Goal: Information Seeking & Learning: Learn about a topic

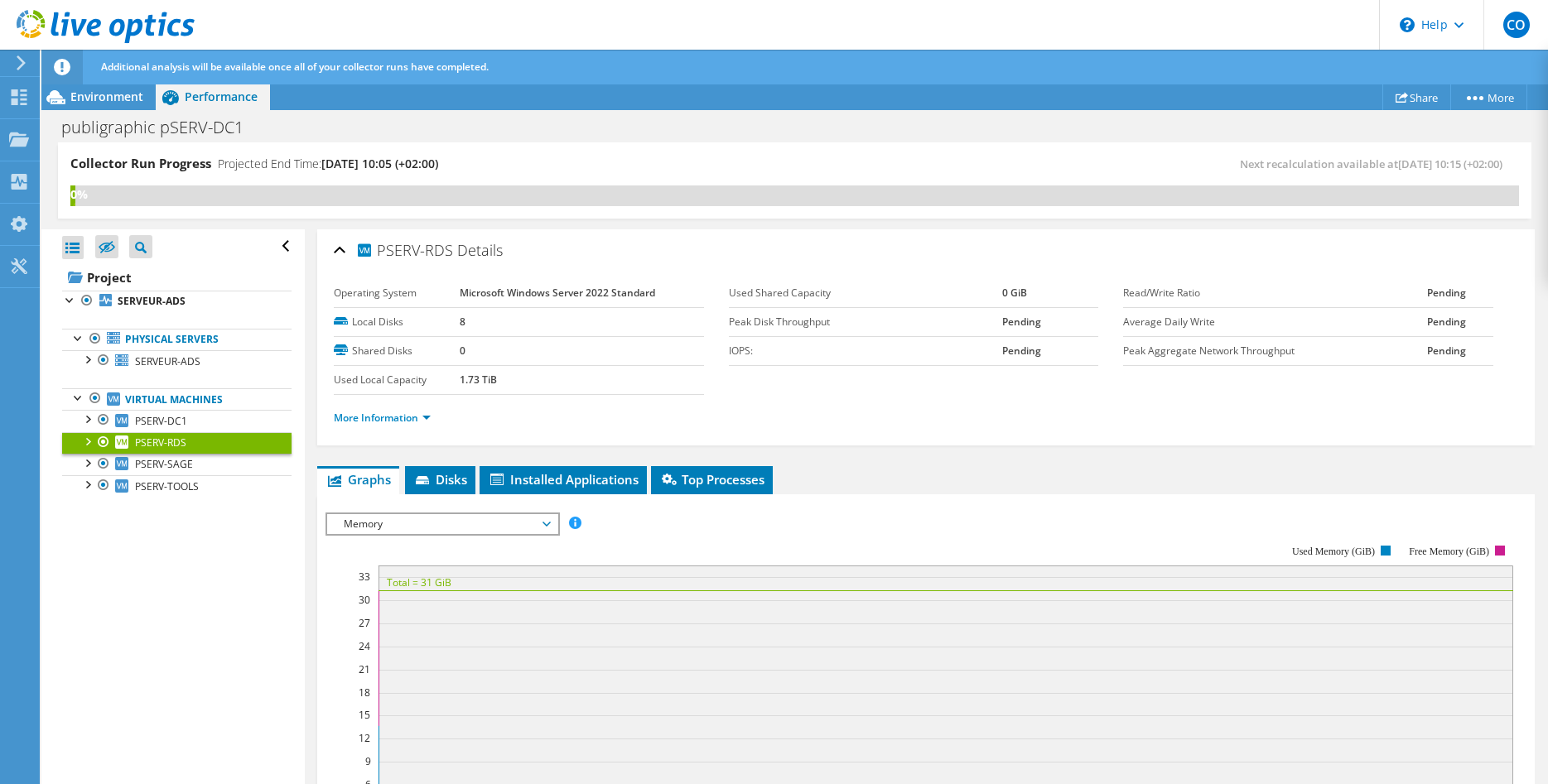
scroll to position [84, 0]
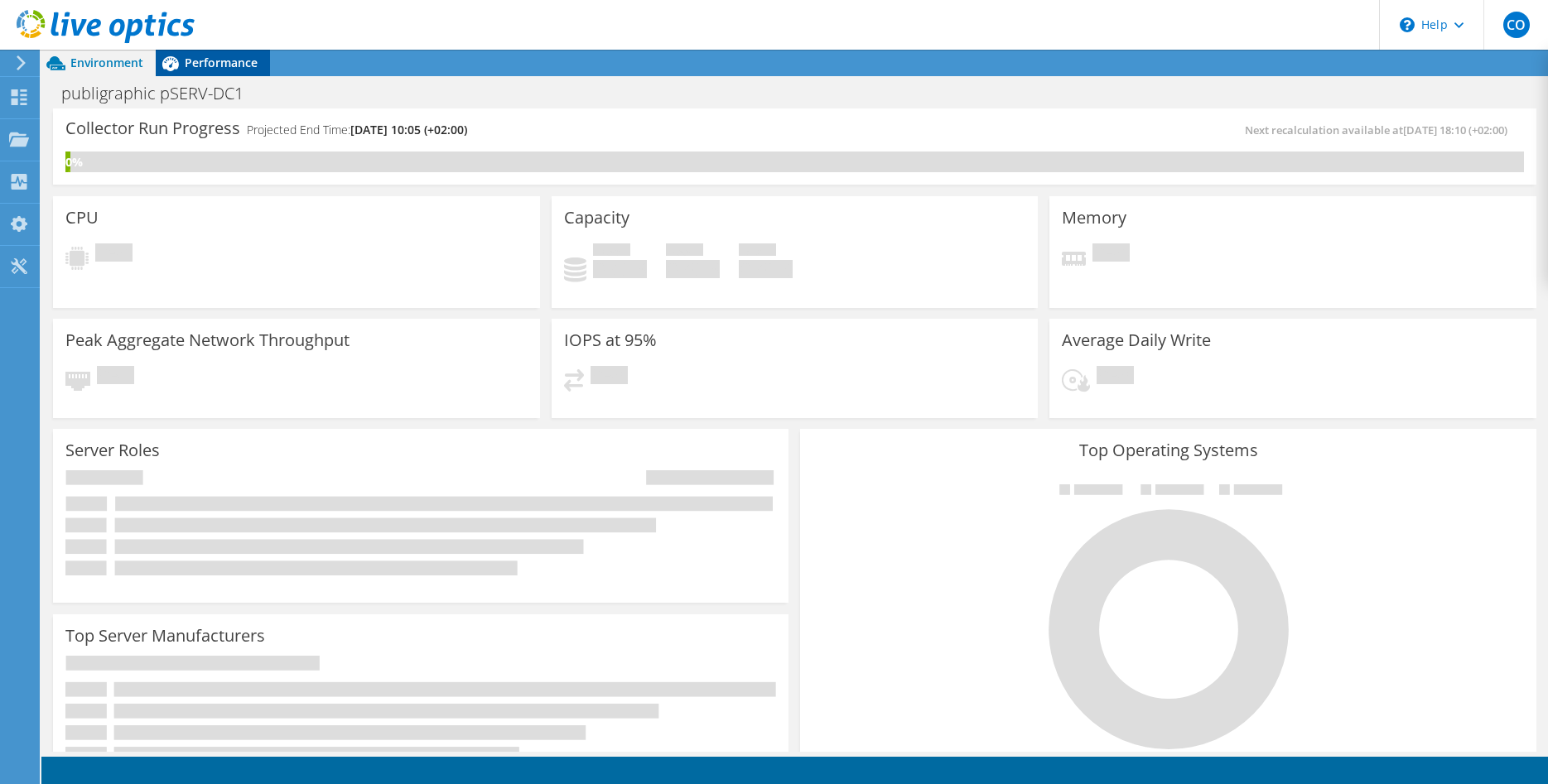
click at [205, 58] on span "Performance" at bounding box center [220, 62] width 73 height 15
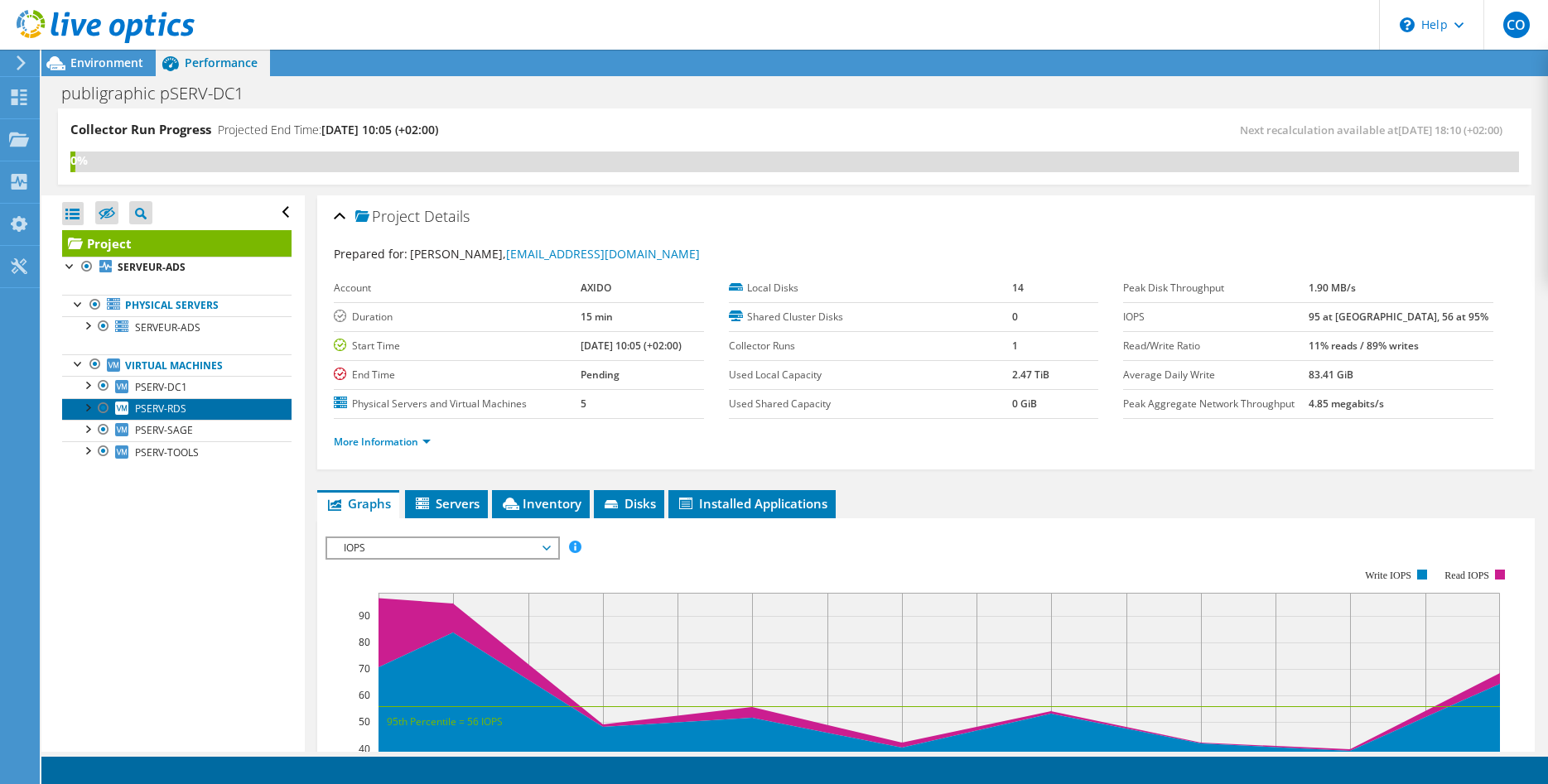
click at [189, 404] on link "PSERV-RDS" at bounding box center [177, 409] width 230 height 21
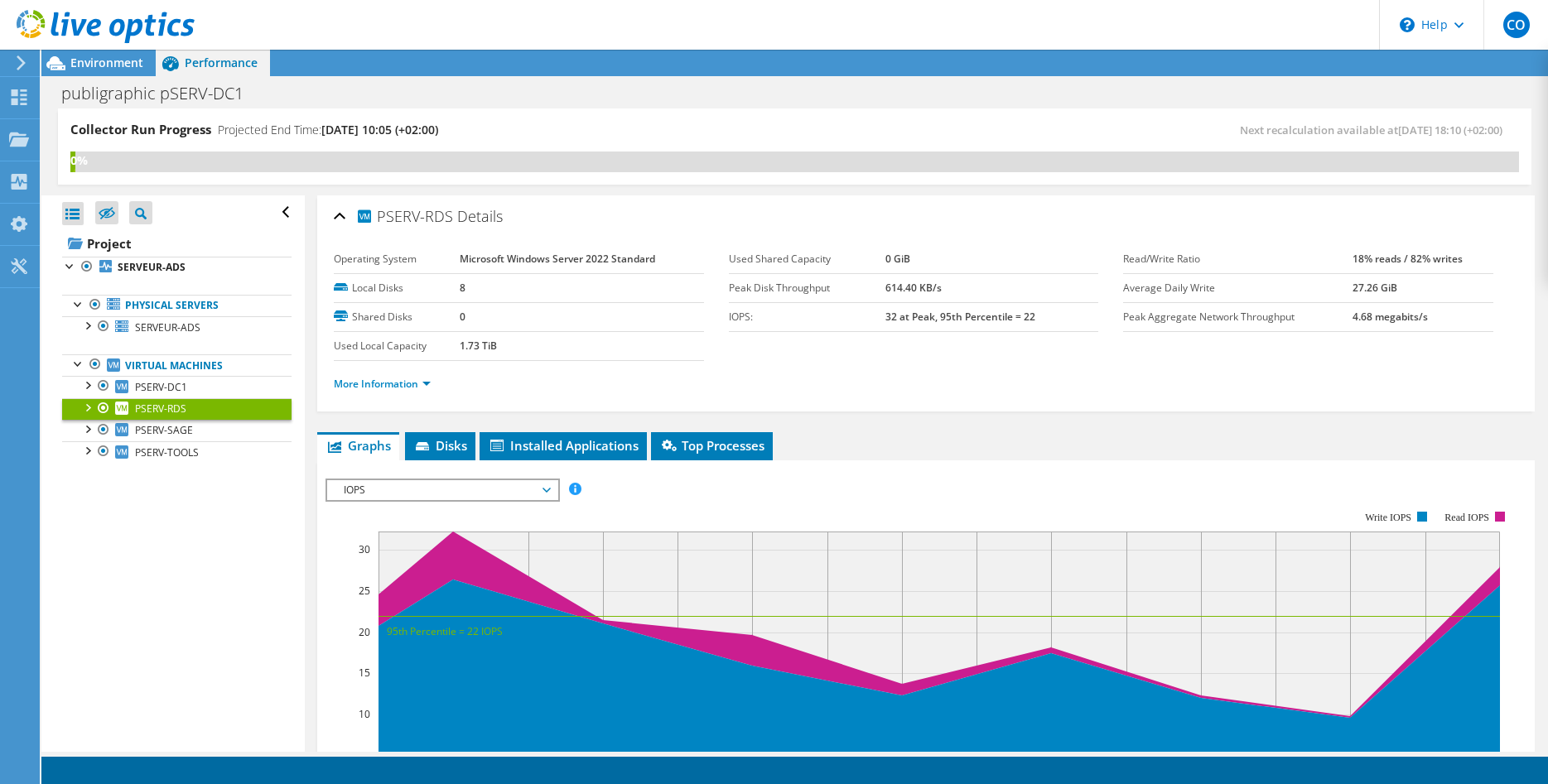
scroll to position [253, 0]
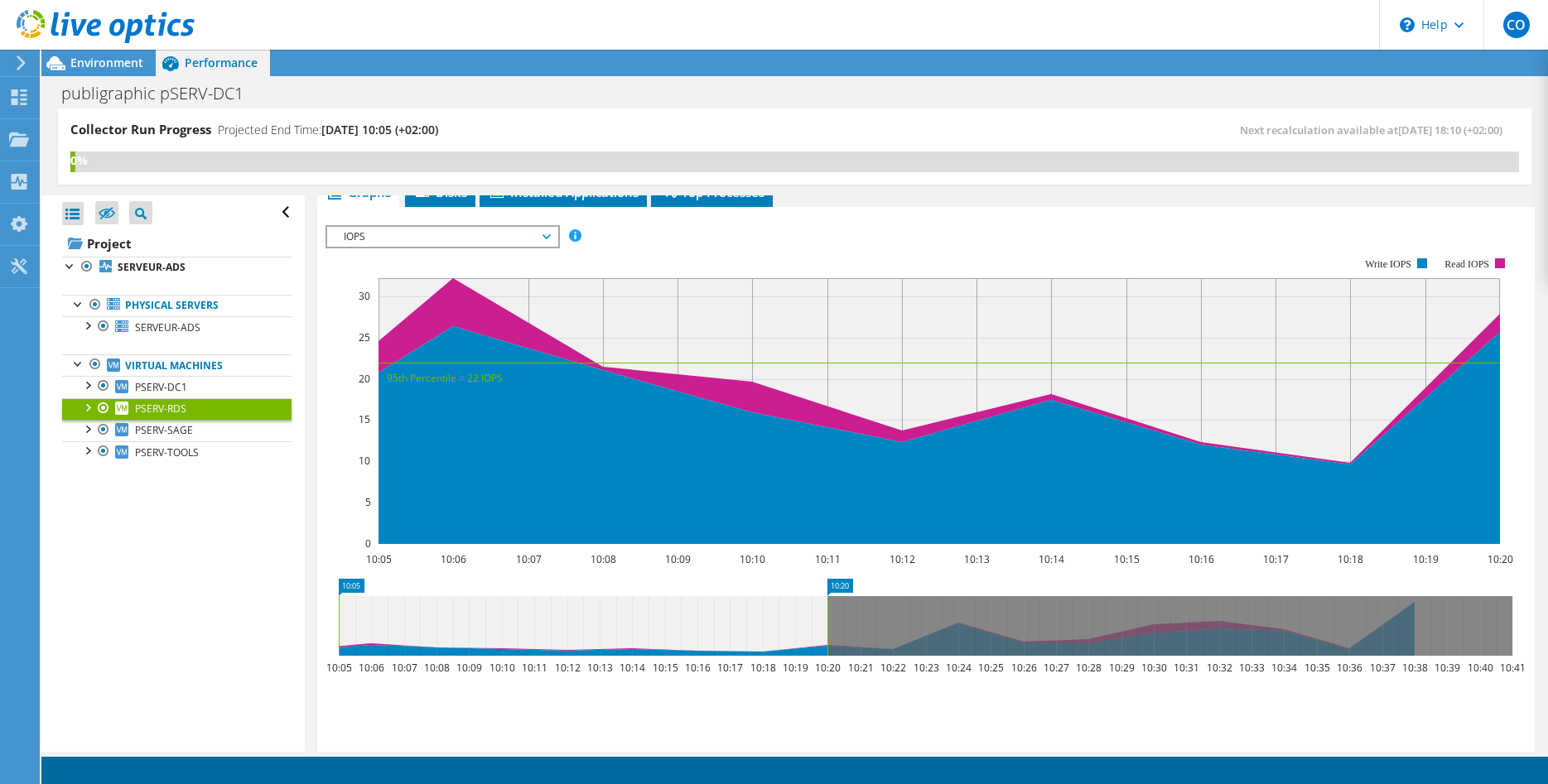
click at [503, 231] on span "IOPS" at bounding box center [441, 236] width 212 height 20
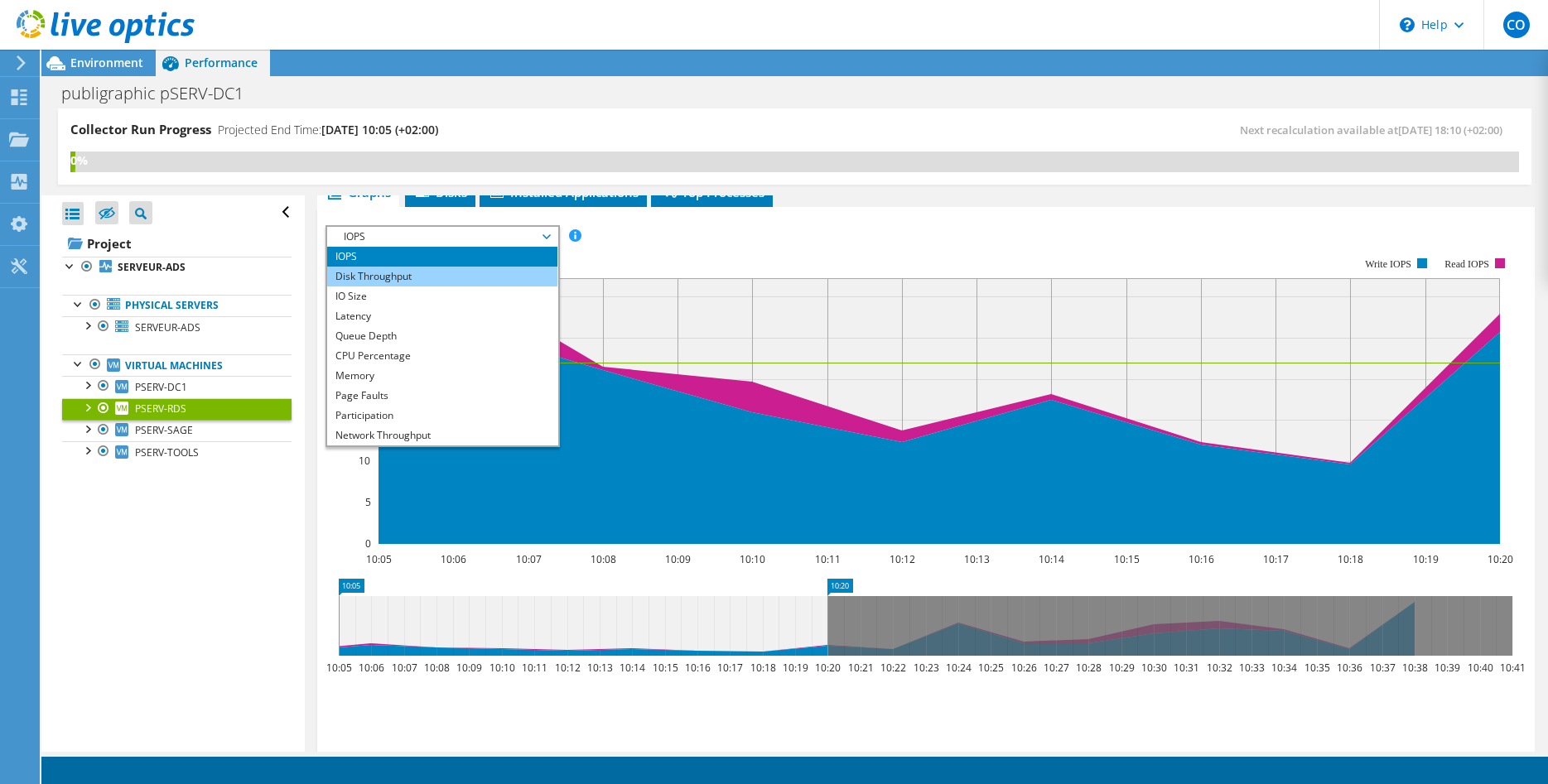
click at [426, 268] on li "Disk Throughput" at bounding box center [441, 276] width 230 height 20
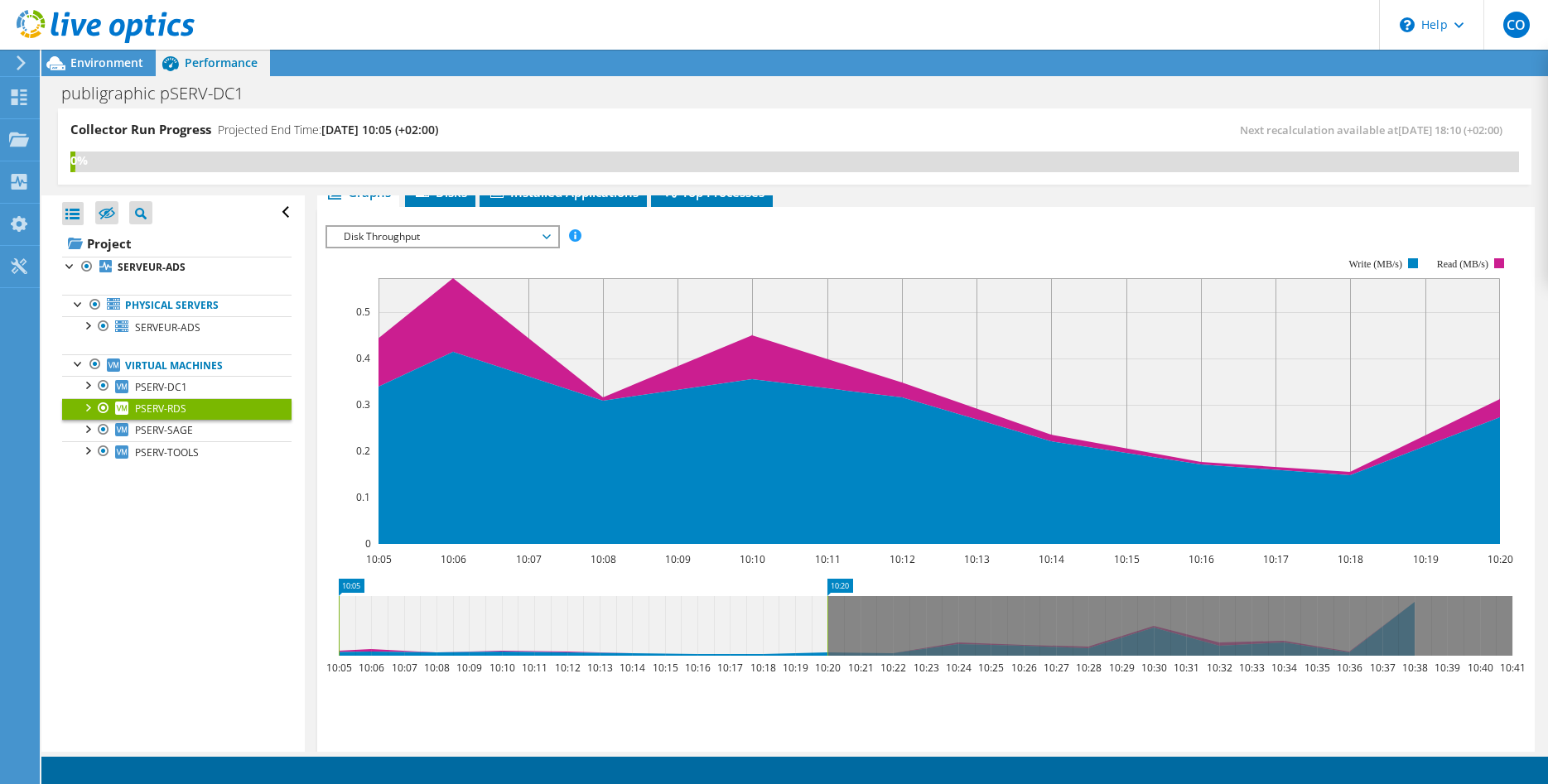
click at [447, 229] on span "Disk Throughput" at bounding box center [441, 236] width 212 height 20
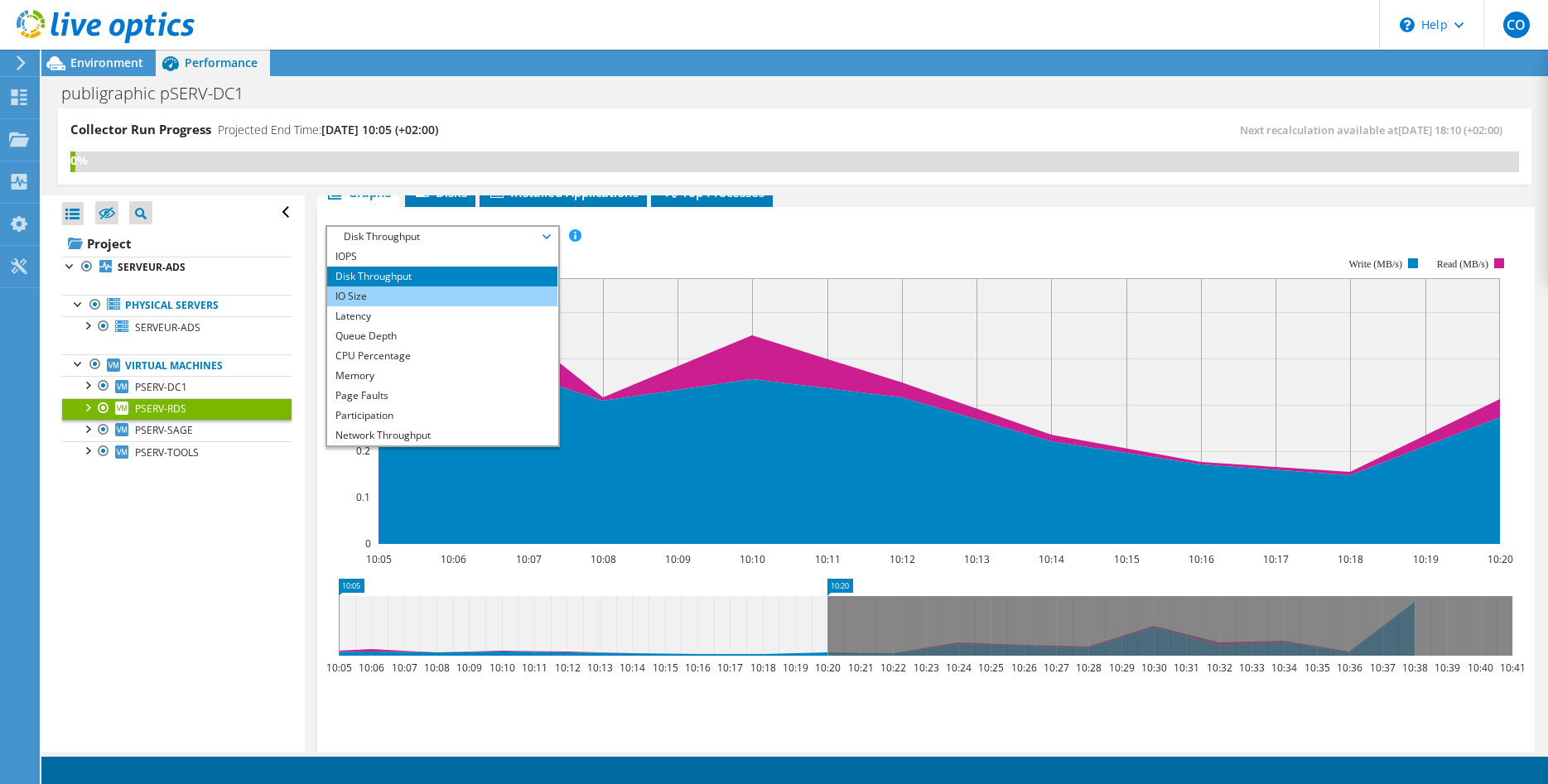
click at [436, 297] on li "IO Size" at bounding box center [441, 296] width 230 height 20
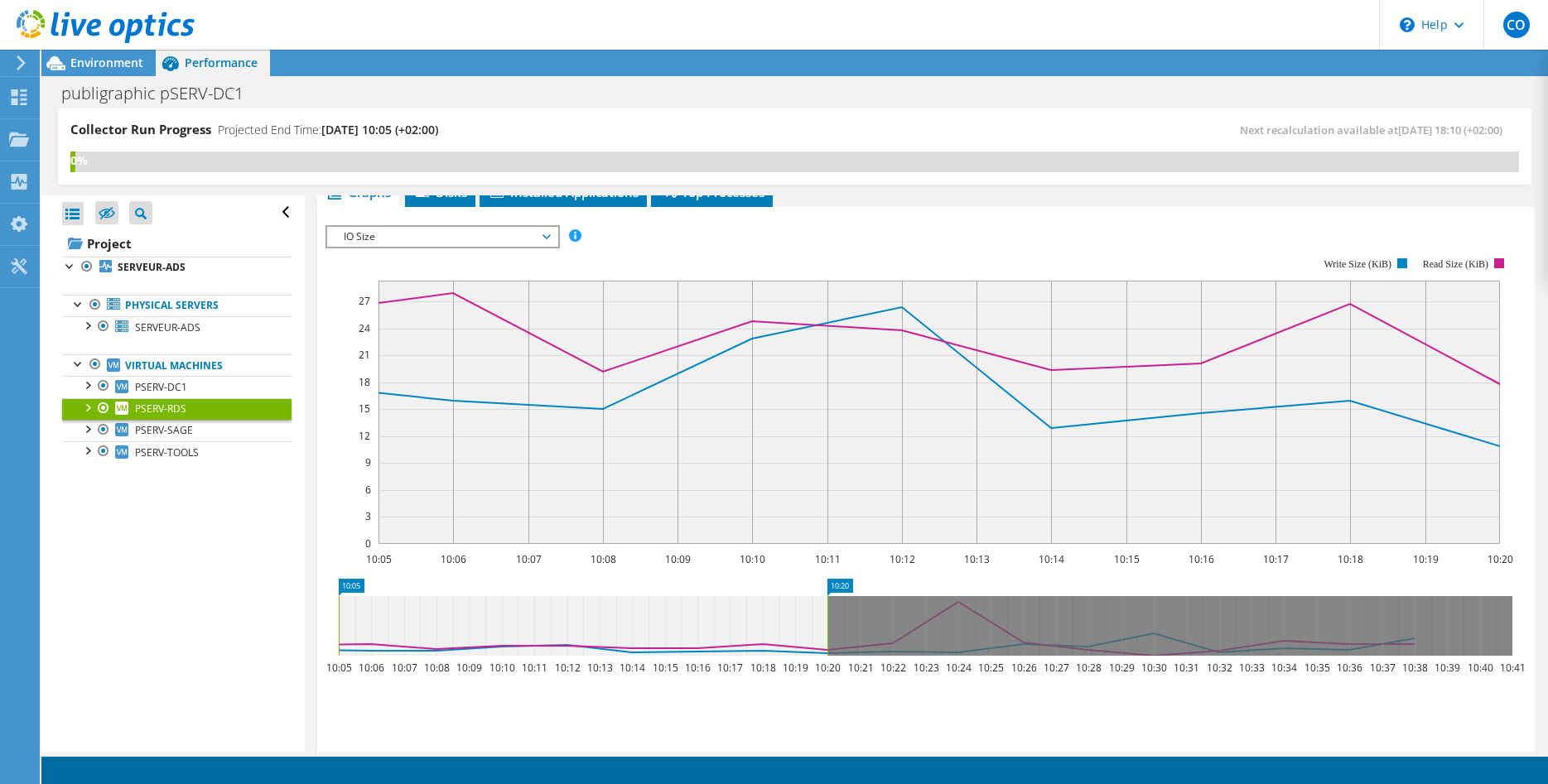
click at [451, 239] on span "IO Size" at bounding box center [441, 236] width 212 height 20
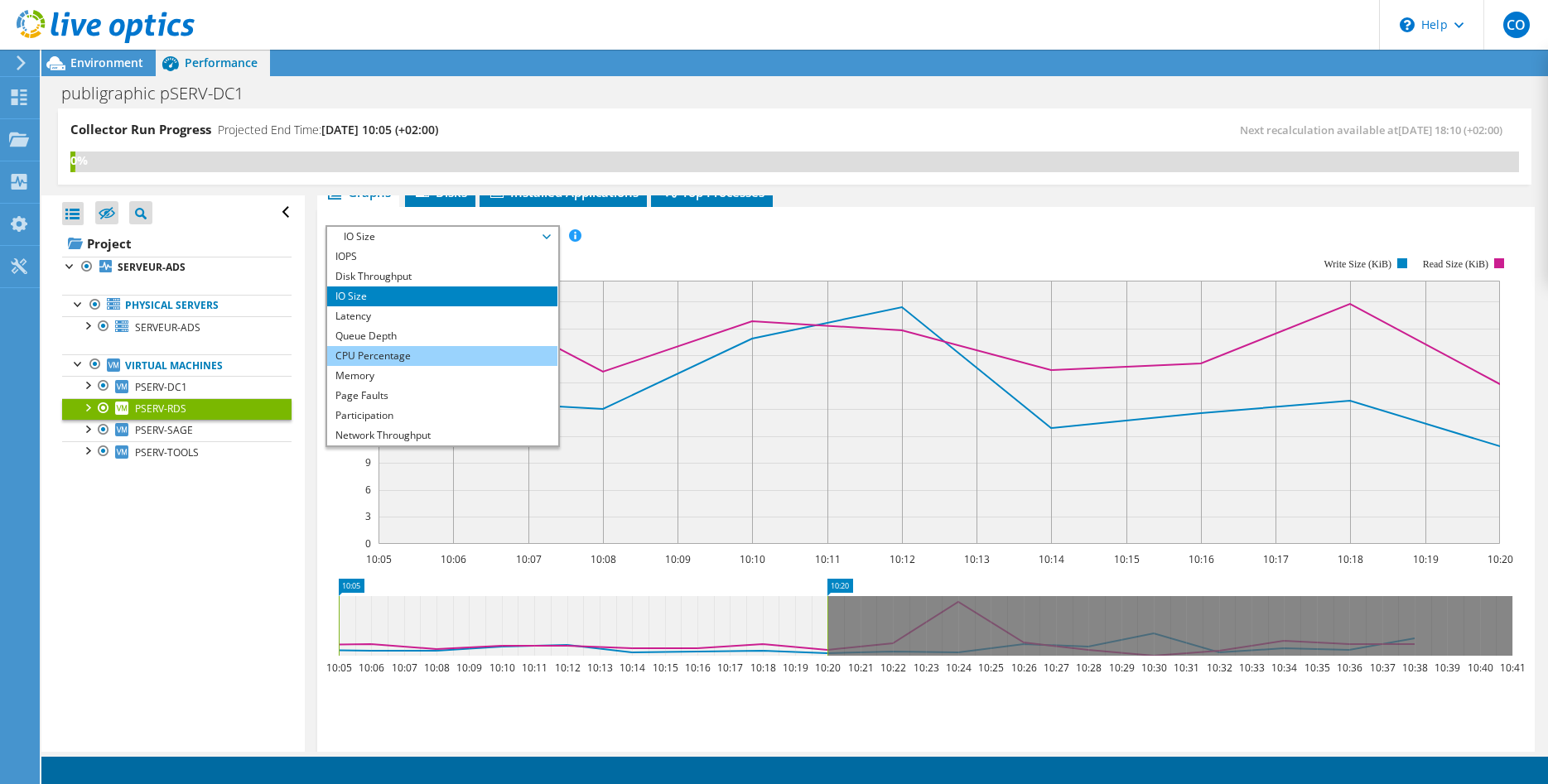
click at [411, 350] on li "CPU Percentage" at bounding box center [441, 356] width 230 height 20
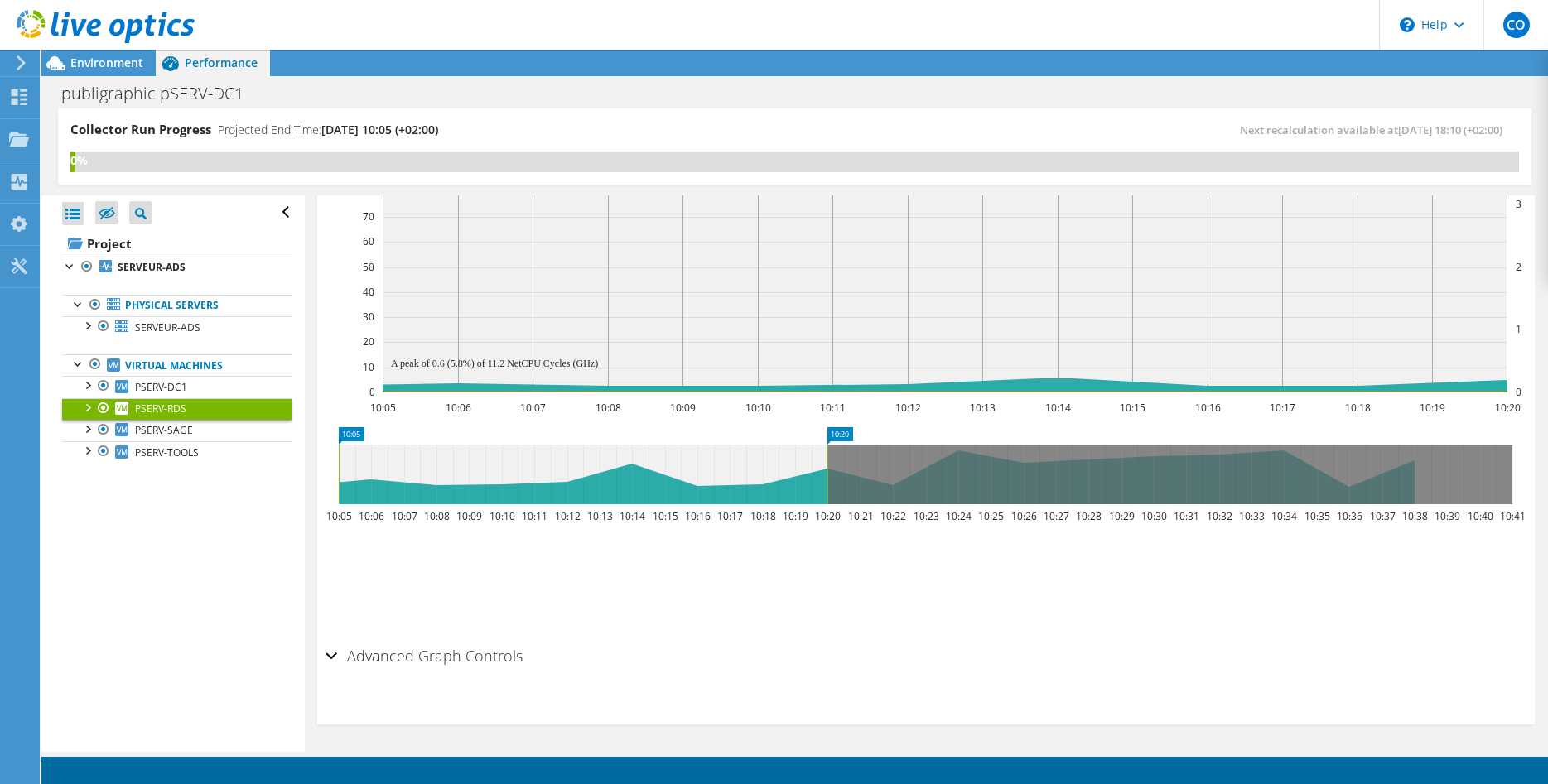
scroll to position [79, 0]
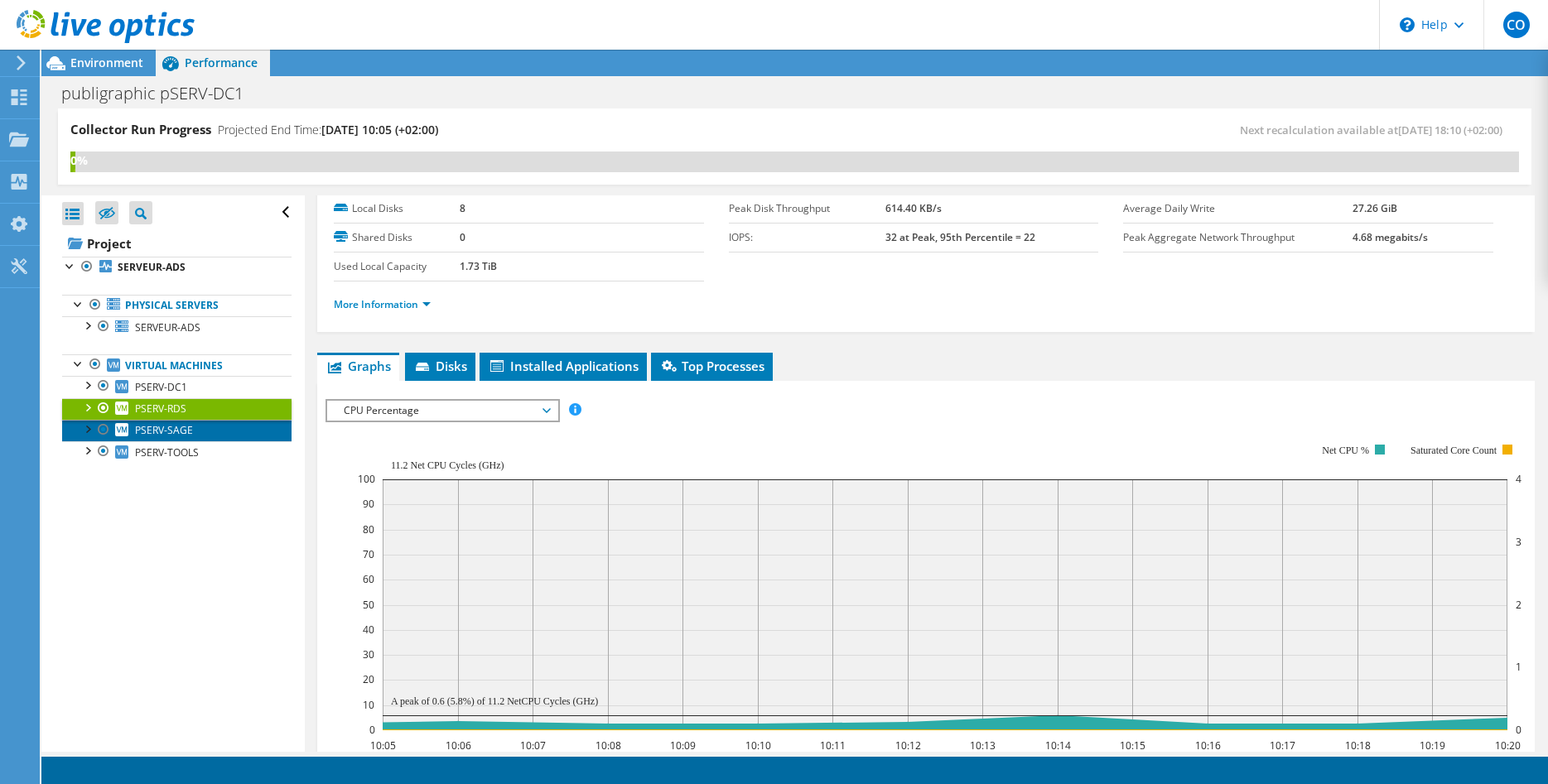
click at [188, 423] on link "PSERV-SAGE" at bounding box center [177, 430] width 230 height 21
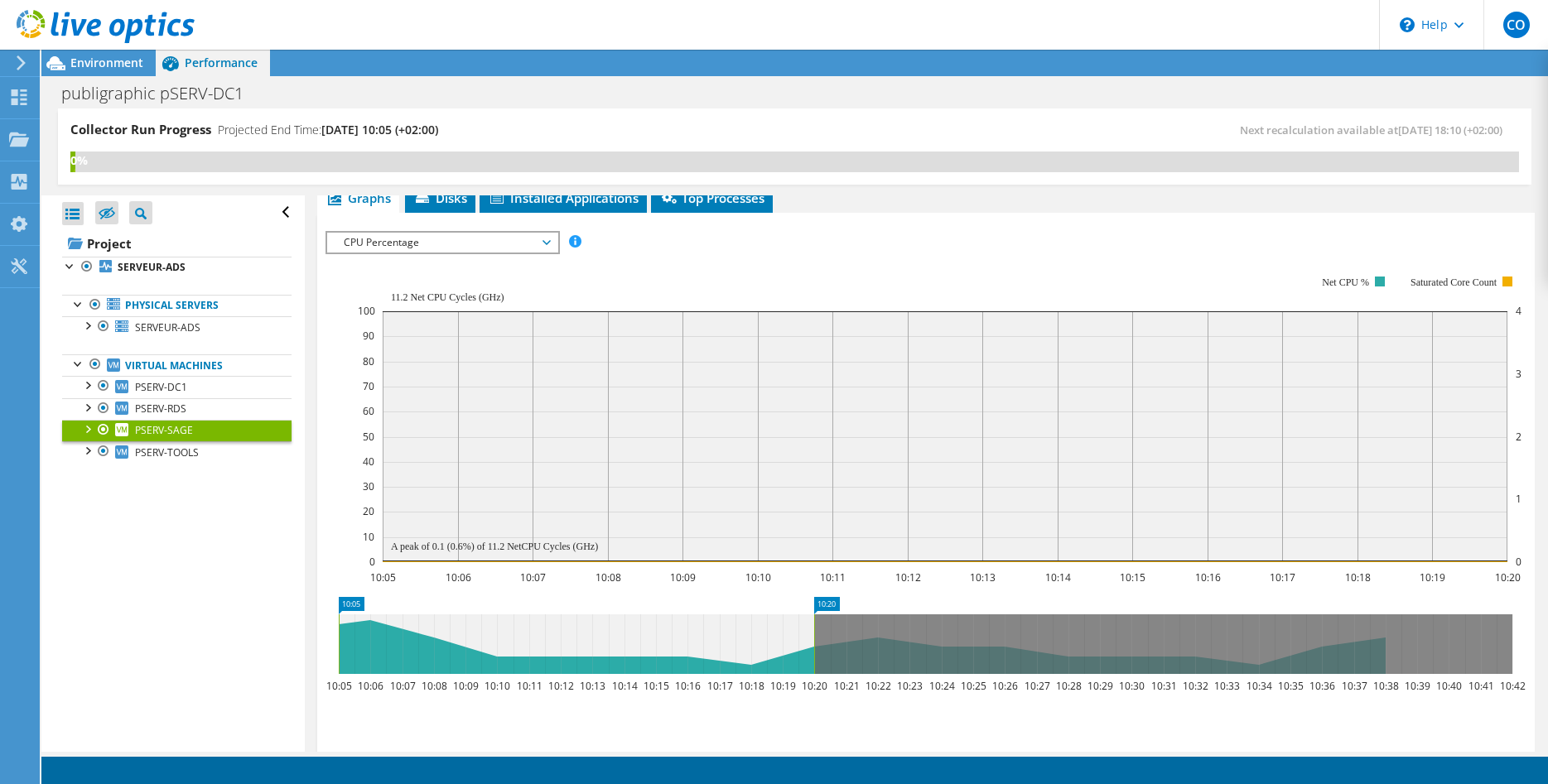
scroll to position [248, 0]
click at [532, 242] on span "CPU Percentage" at bounding box center [441, 241] width 212 height 20
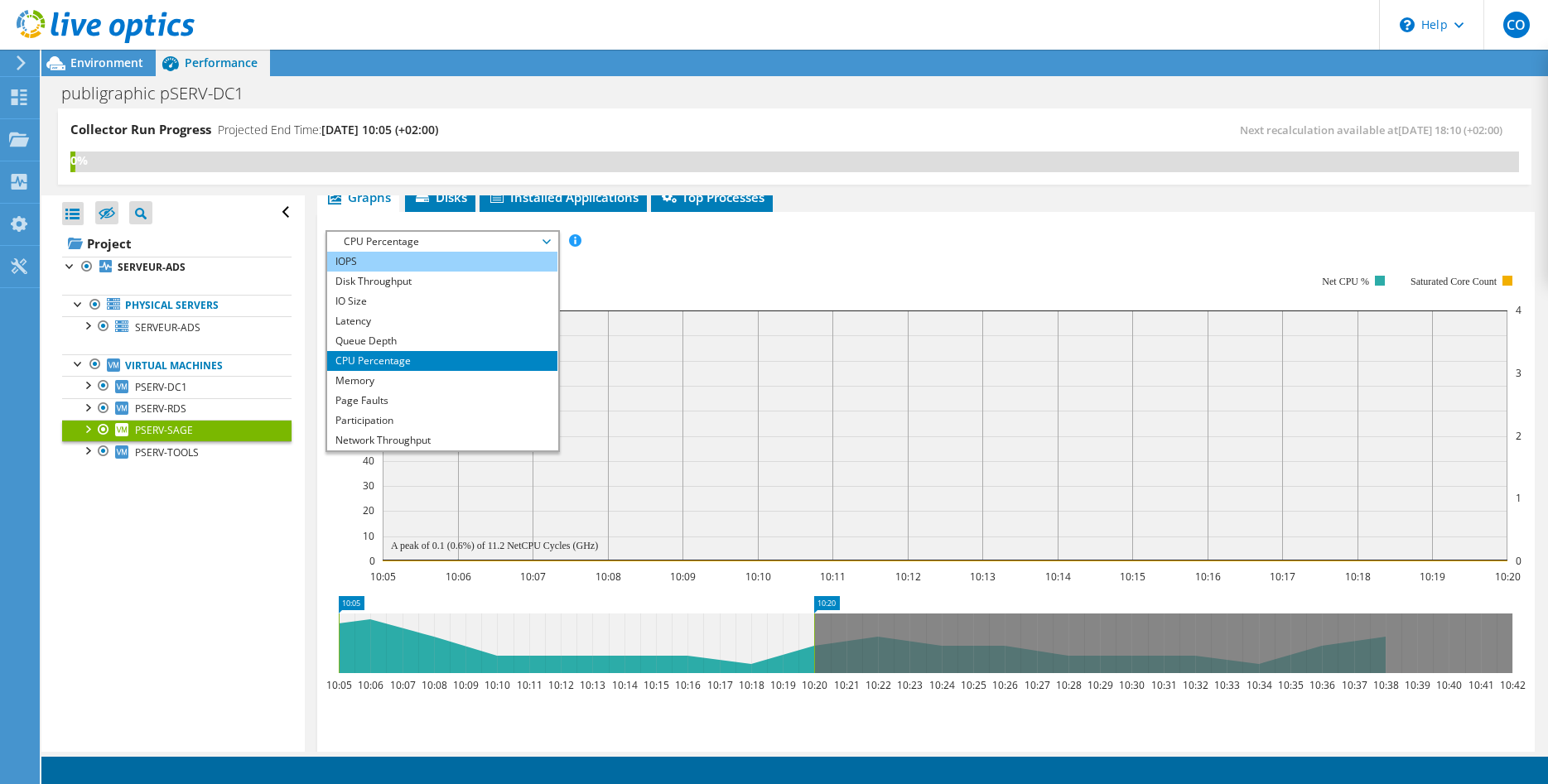
click at [465, 265] on li "IOPS" at bounding box center [441, 261] width 230 height 20
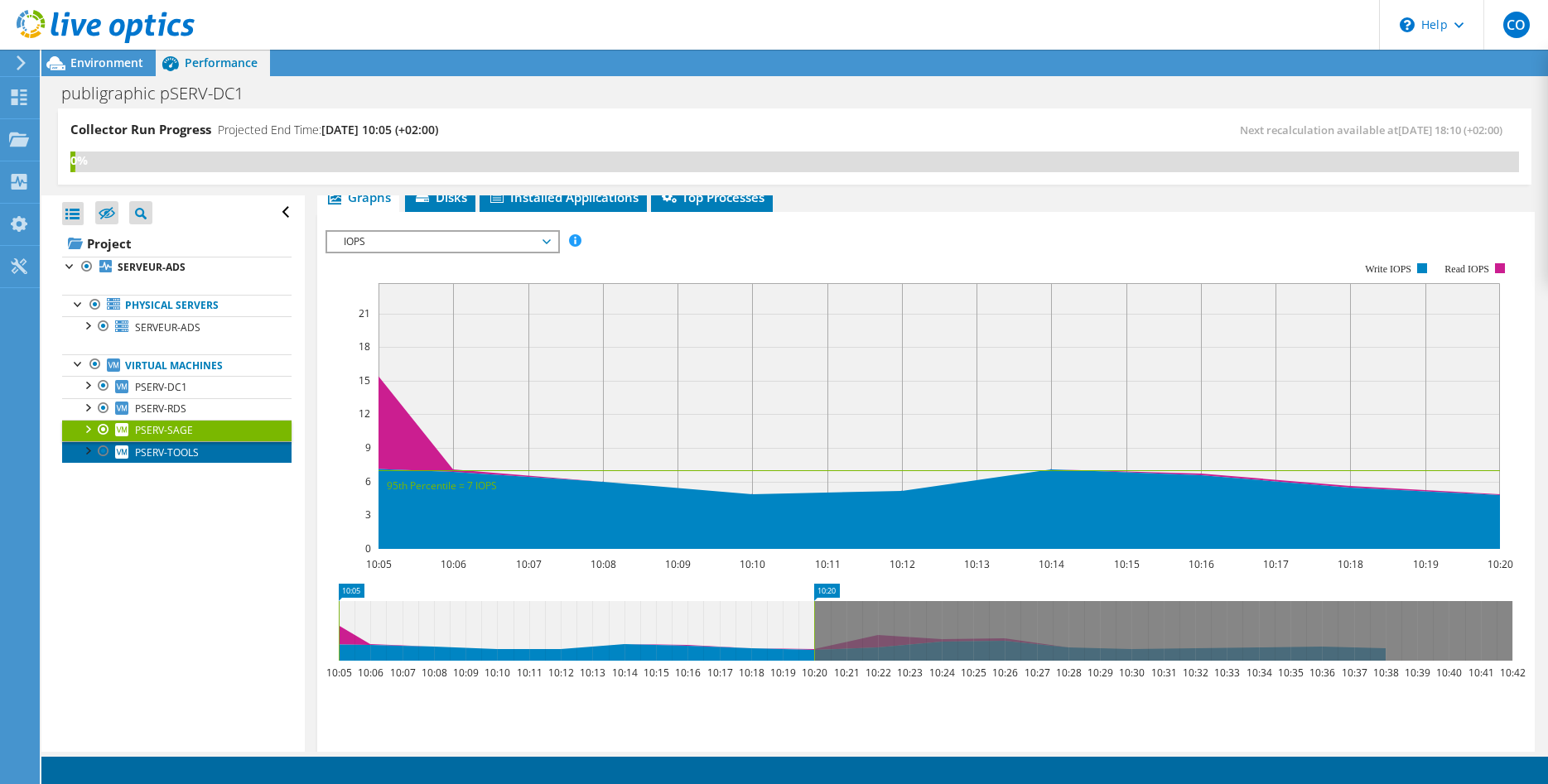
click at [154, 452] on span "PSERV-TOOLS" at bounding box center [166, 452] width 64 height 14
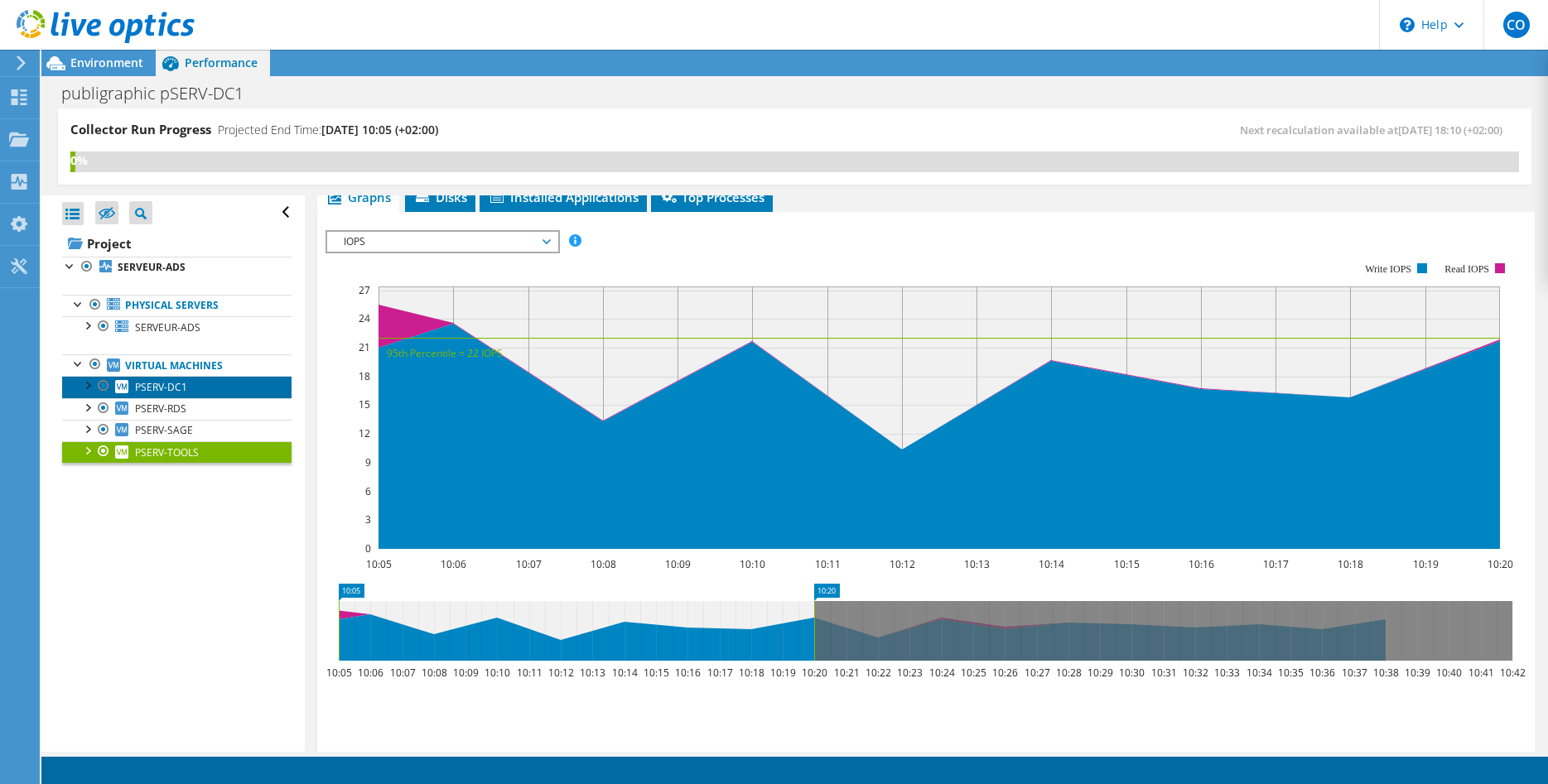
click at [175, 381] on span "PSERV-DC1" at bounding box center [160, 386] width 52 height 14
